Goal: Browse casually

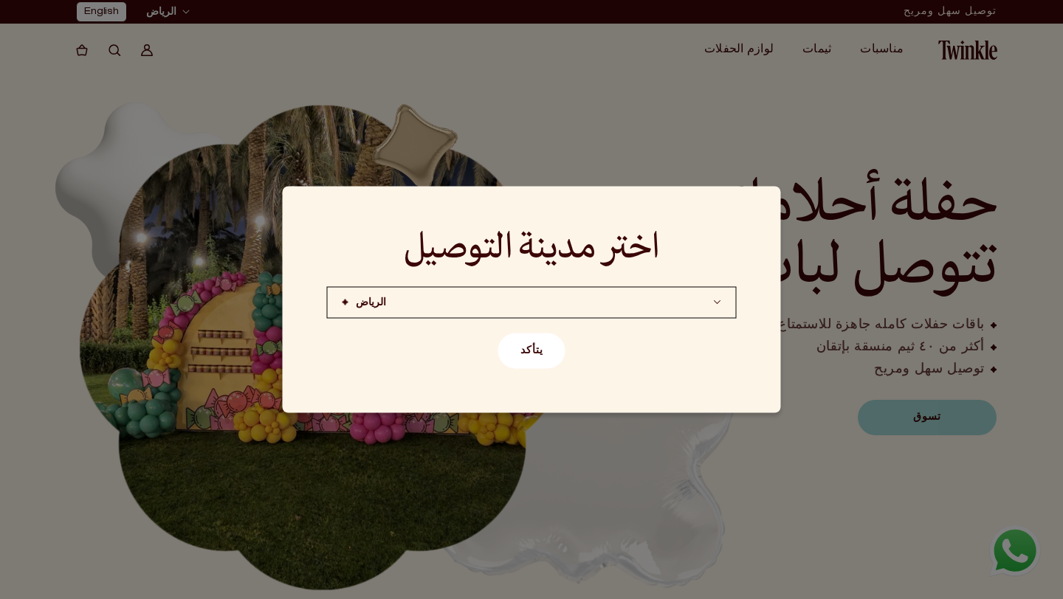
click at [538, 359] on button "يتأكد" at bounding box center [531, 351] width 67 height 35
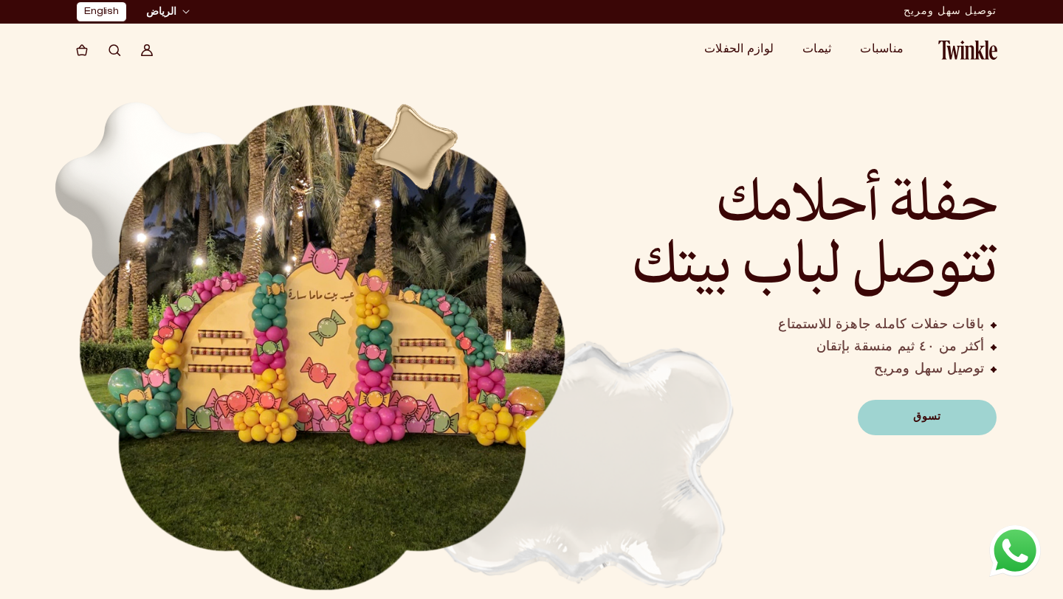
click at [86, 49] on icon at bounding box center [81, 50] width 13 height 13
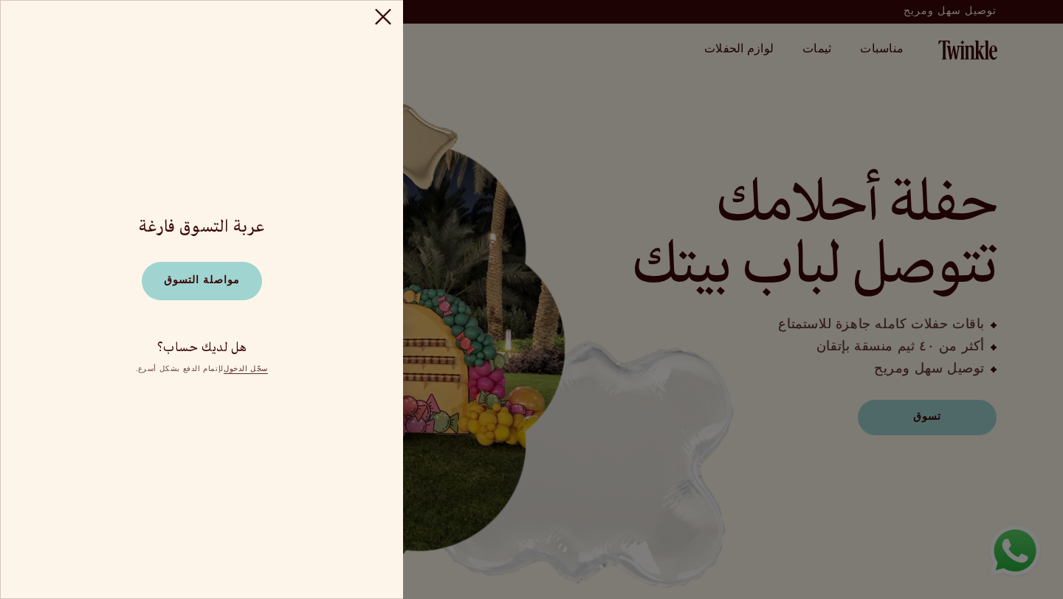
click at [390, 17] on icon "اغلاق" at bounding box center [383, 17] width 17 height 18
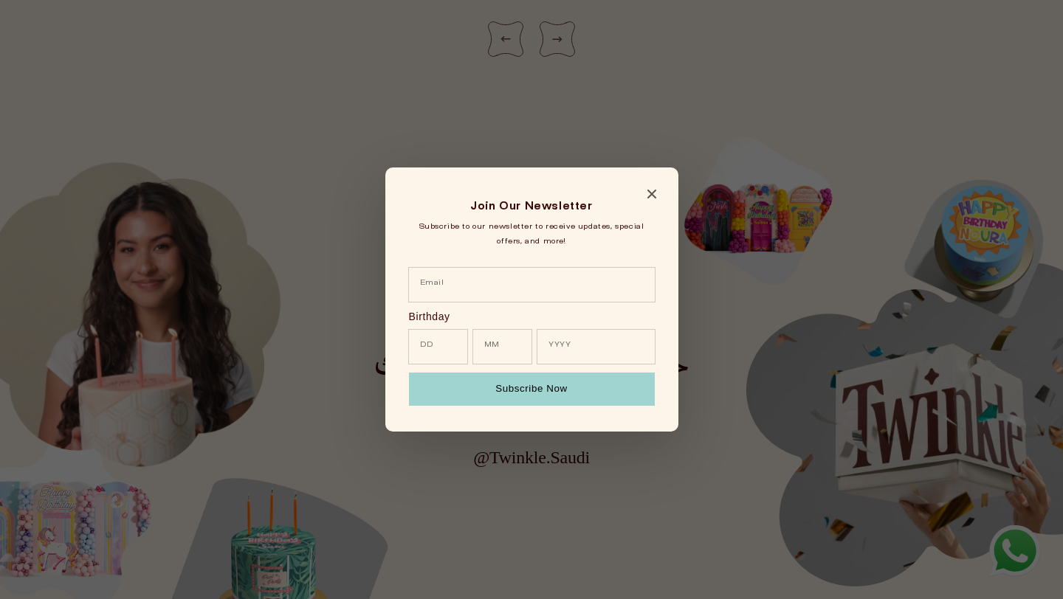
scroll to position [3320, 0]
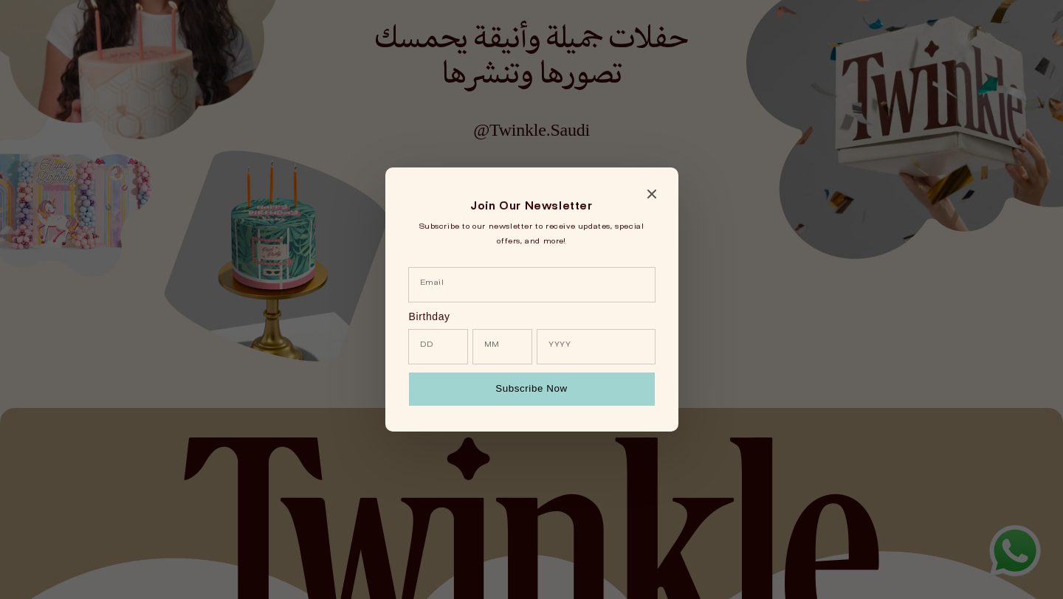
click at [653, 195] on icon "Close modal" at bounding box center [651, 194] width 9 height 9
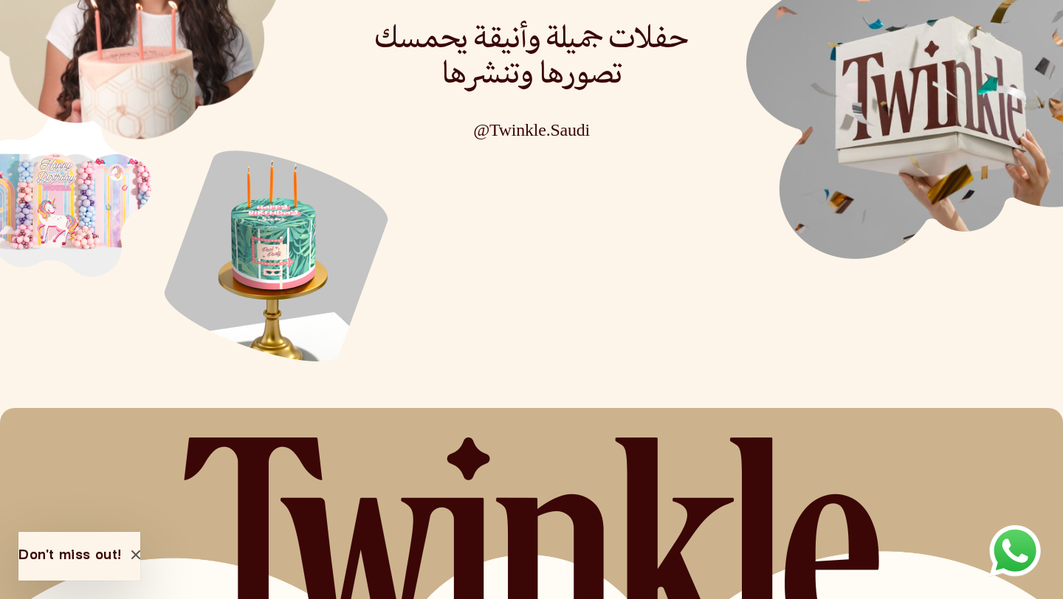
scroll to position [3705, 0]
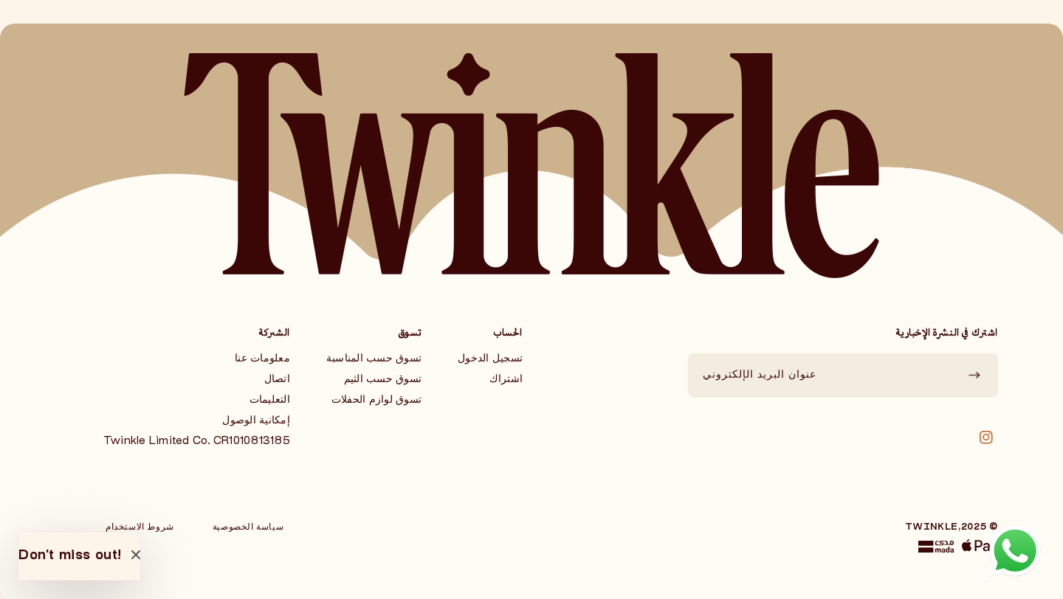
click at [982, 431] on icon at bounding box center [986, 437] width 13 height 13
